Goal: Information Seeking & Learning: Learn about a topic

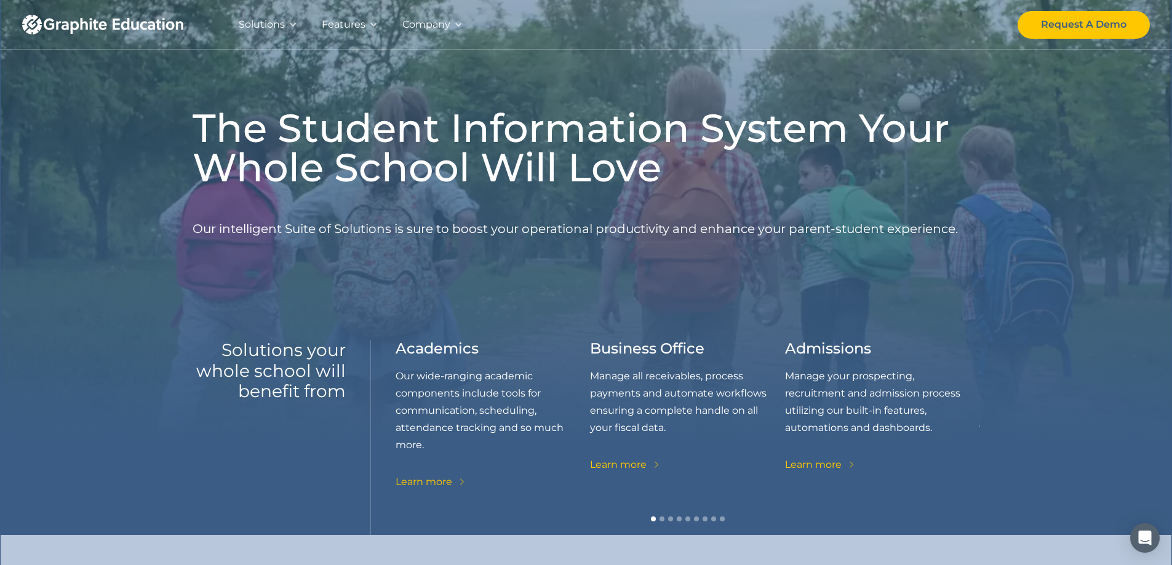
click at [297, 20] on div "Solutions" at bounding box center [267, 24] width 83 height 49
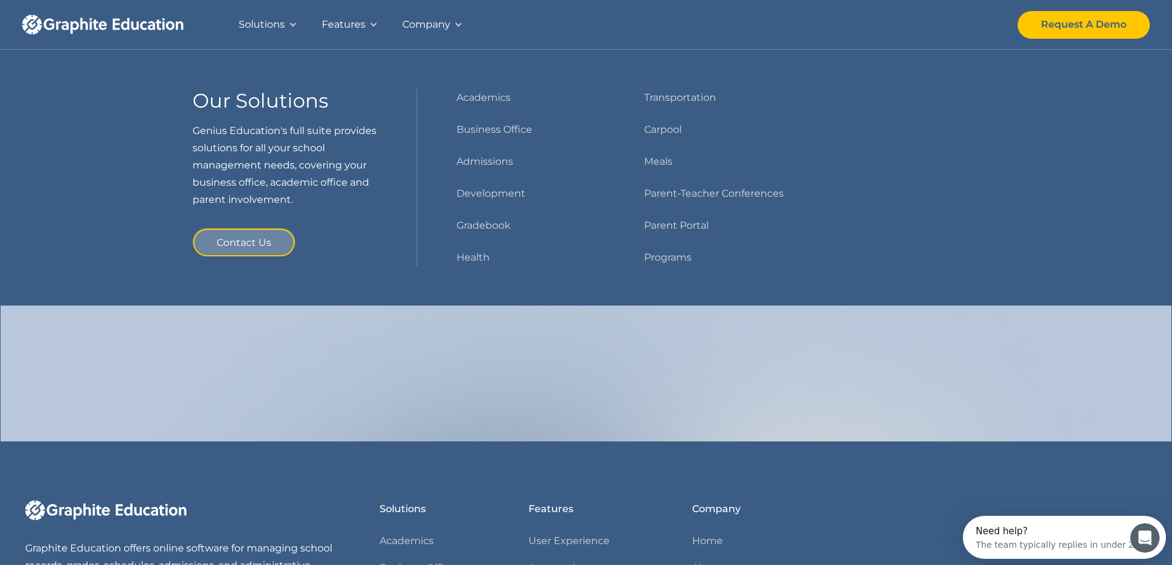
scroll to position [1415, 0]
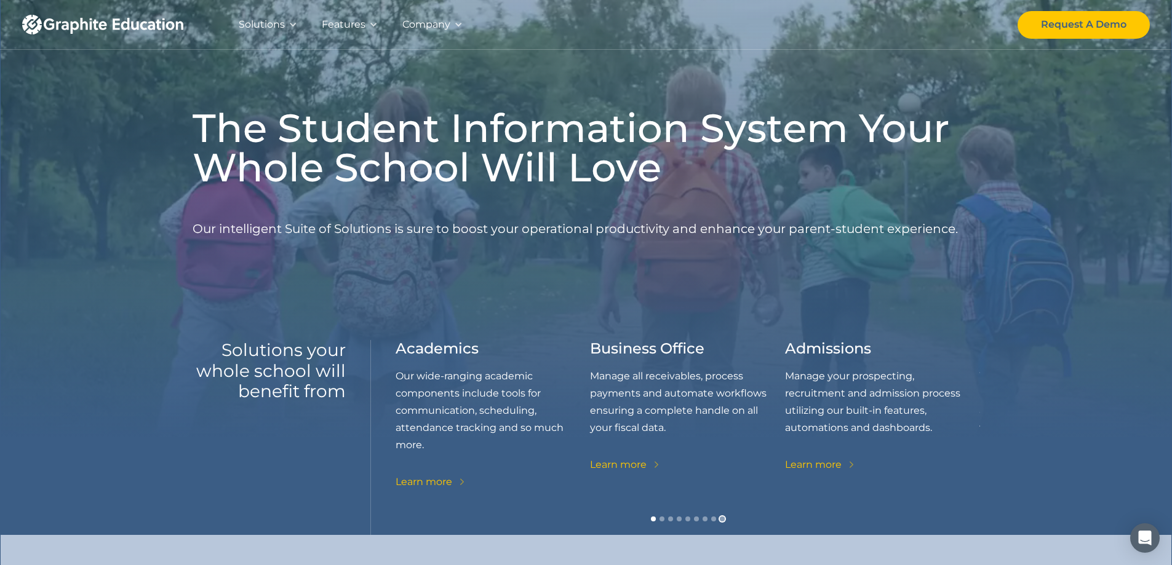
click at [722, 519] on div "Show slide 9 of 9" at bounding box center [722, 519] width 5 height 5
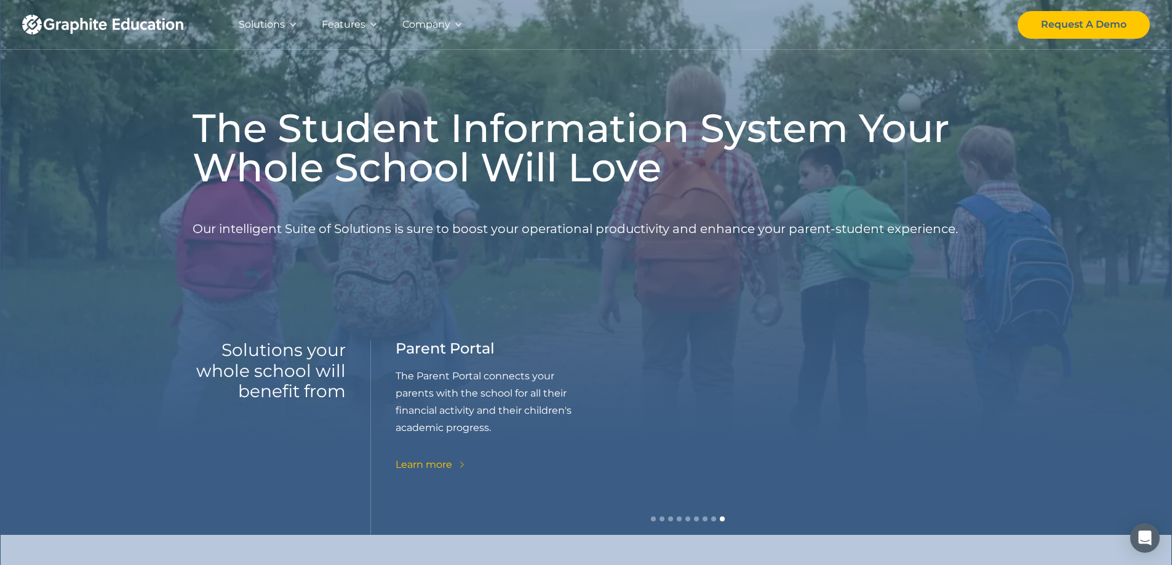
click at [428, 462] on div "Learn more" at bounding box center [423, 464] width 57 height 17
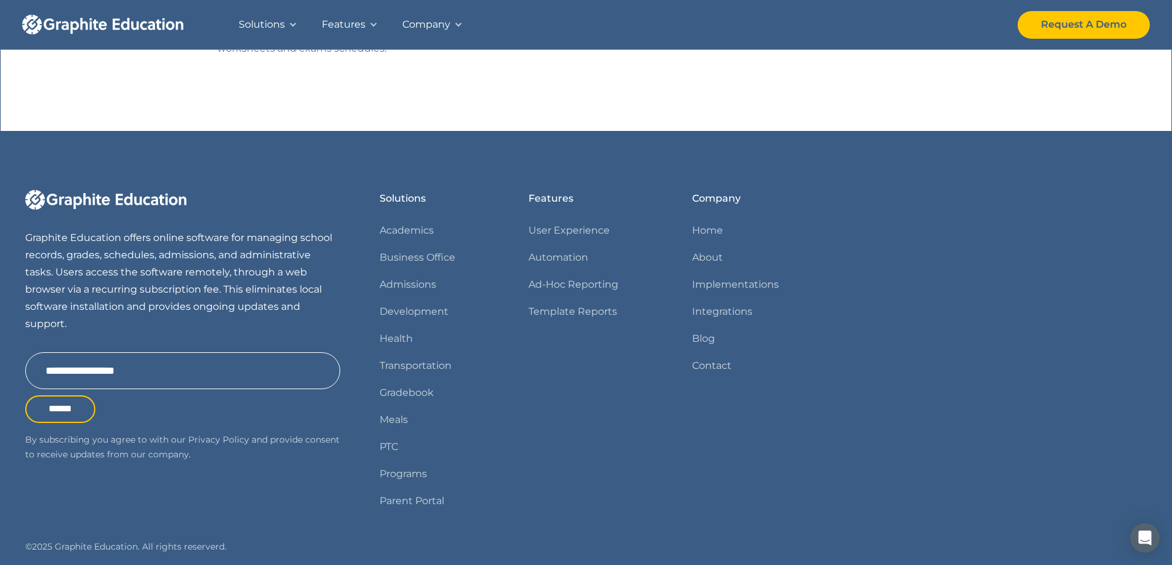
scroll to position [1034, 0]
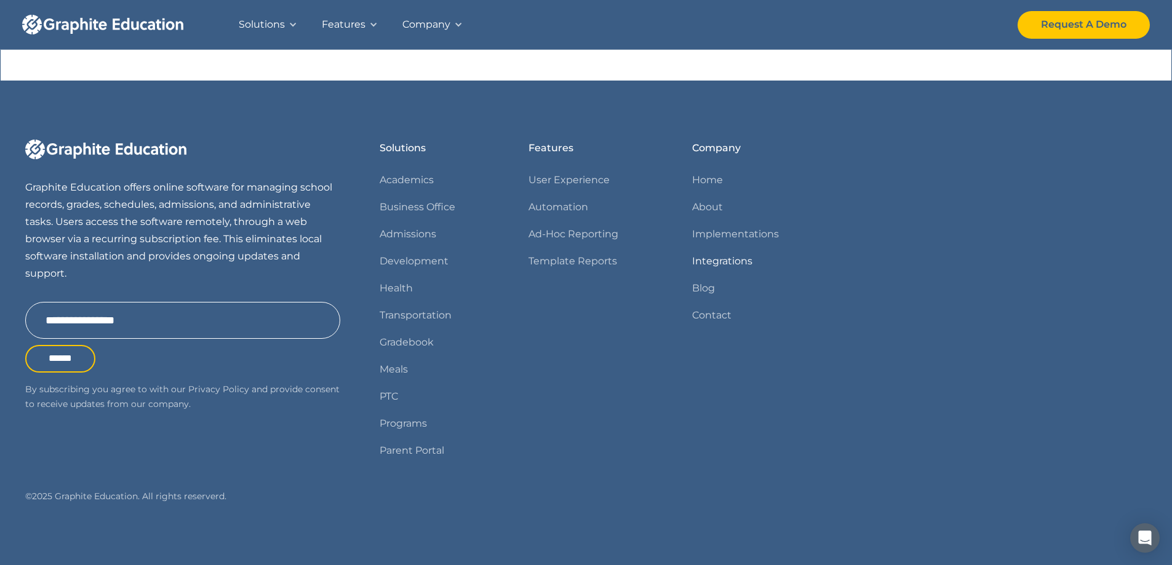
click at [726, 260] on link "Integrations" at bounding box center [722, 261] width 60 height 17
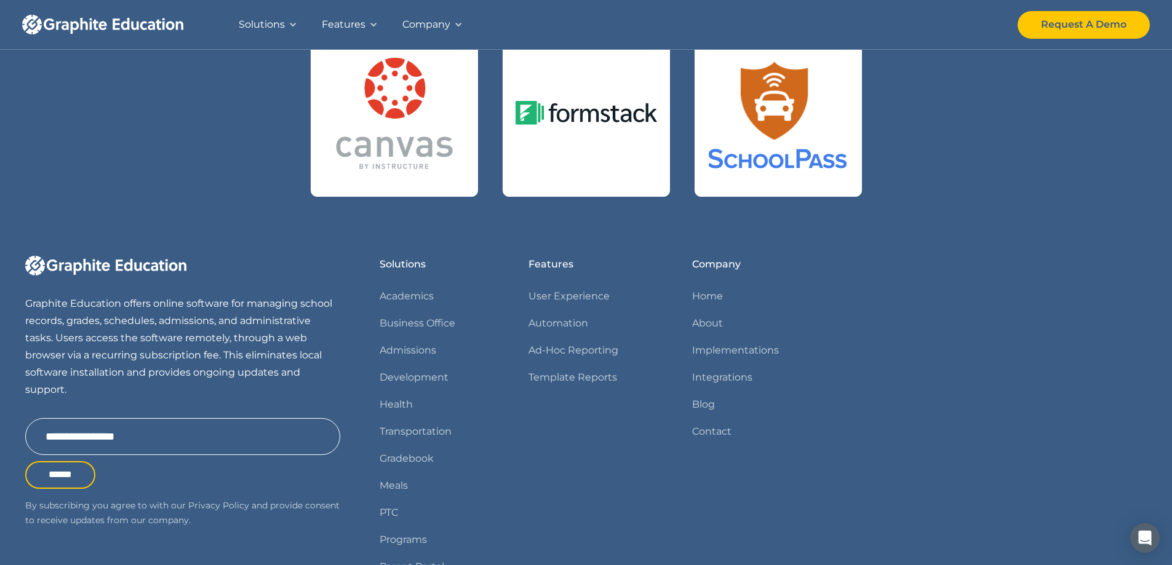
scroll to position [977, 0]
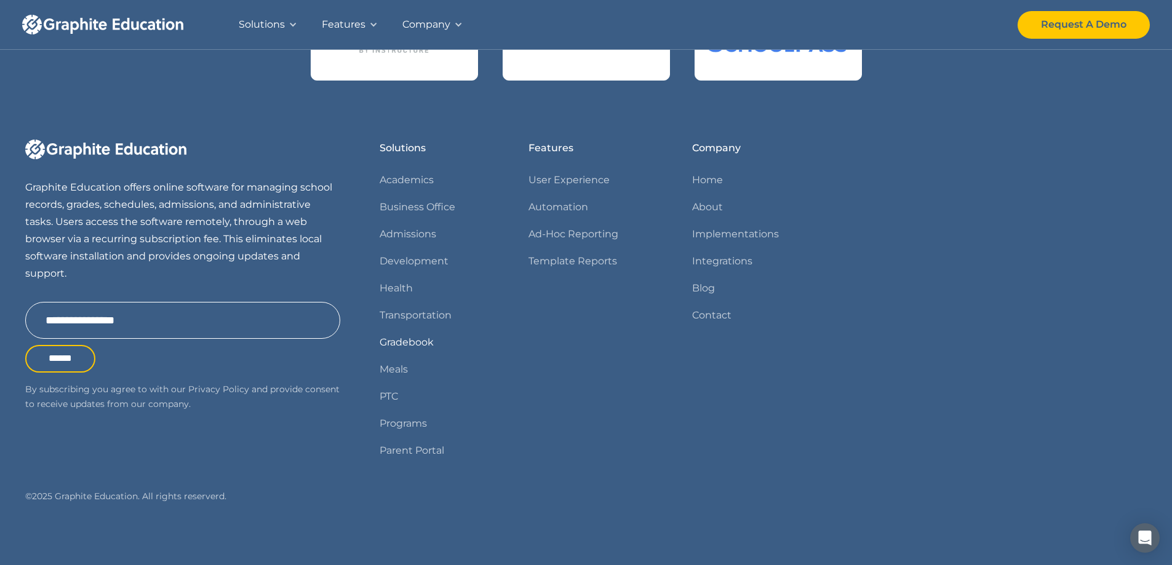
click at [396, 341] on link "Gradebook" at bounding box center [406, 342] width 54 height 17
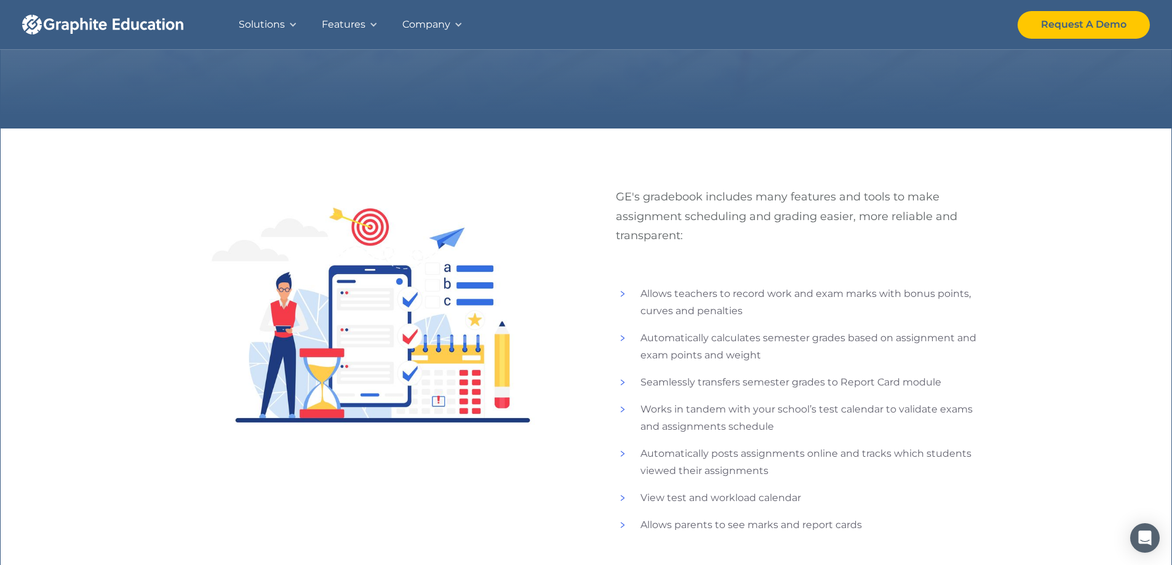
scroll to position [615, 0]
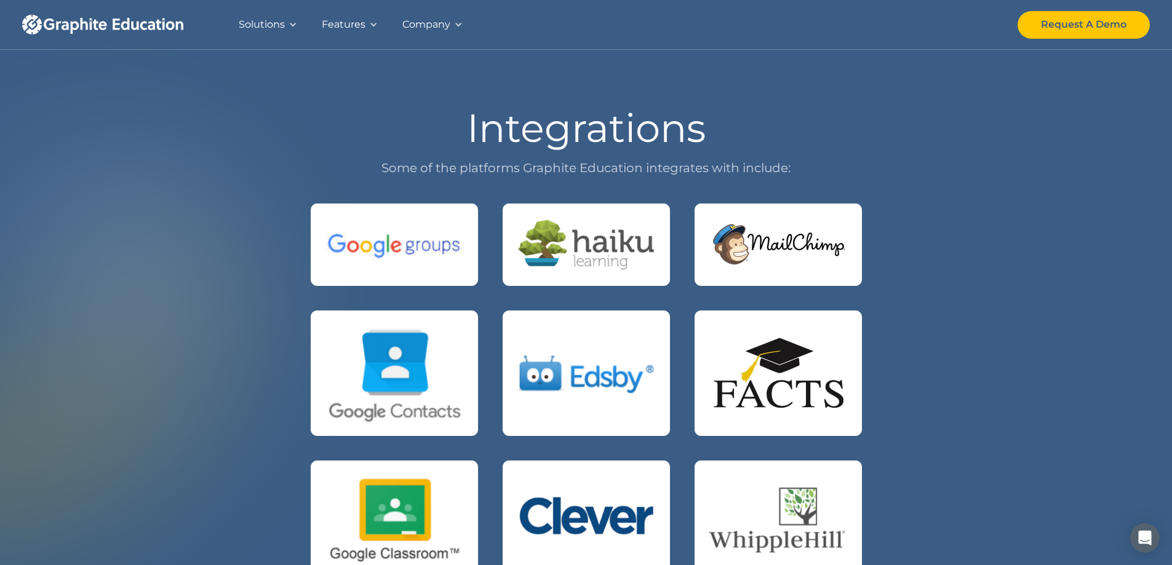
click at [291, 23] on div at bounding box center [292, 24] width 9 height 9
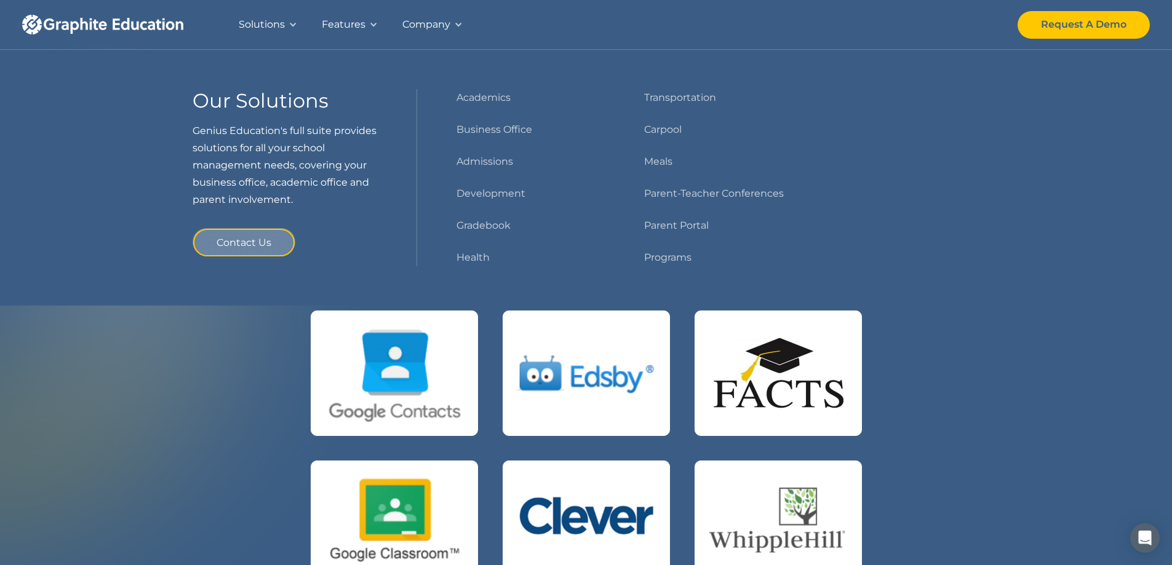
click at [376, 22] on div at bounding box center [373, 24] width 9 height 9
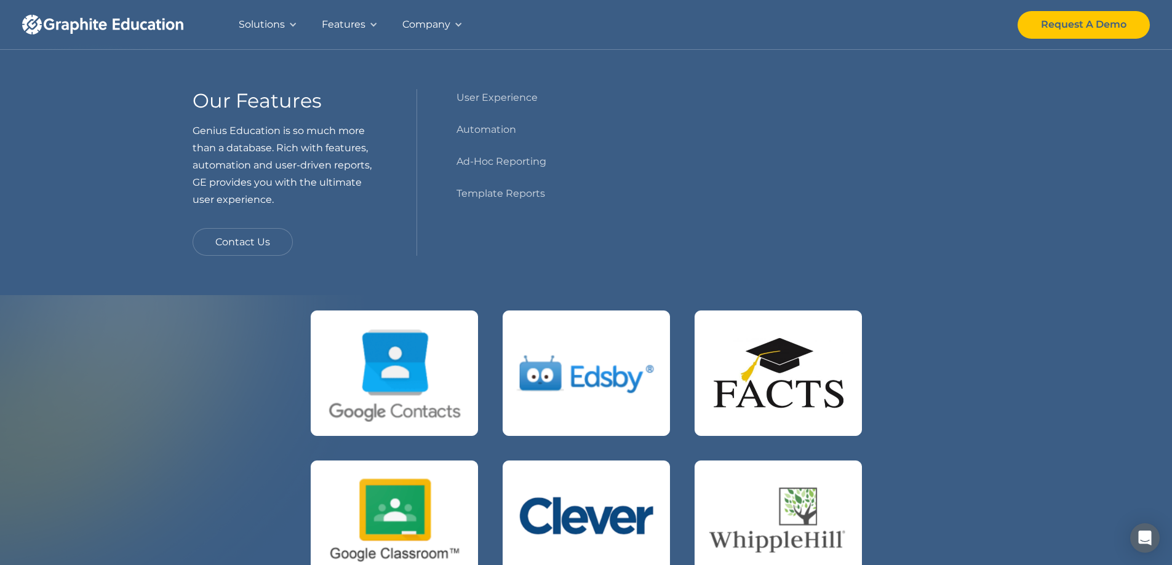
click at [454, 25] on div at bounding box center [458, 24] width 9 height 9
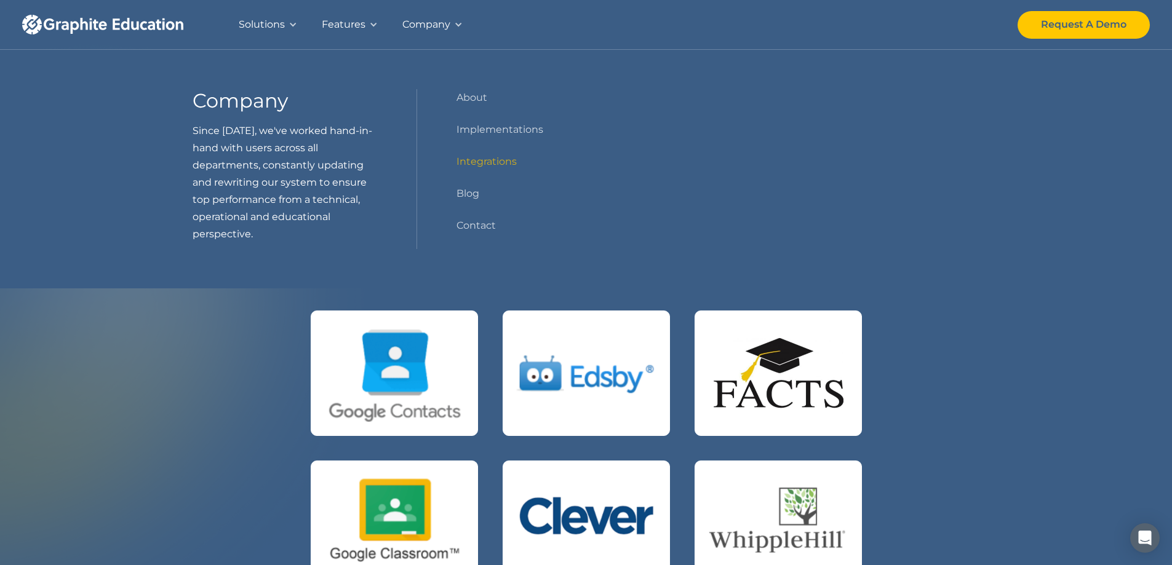
click at [1067, 373] on div "Integrations Some of the platforms Graphite Education integrates with include:" at bounding box center [586, 529] width 1172 height 1058
